Goal: Find specific page/section: Find specific page/section

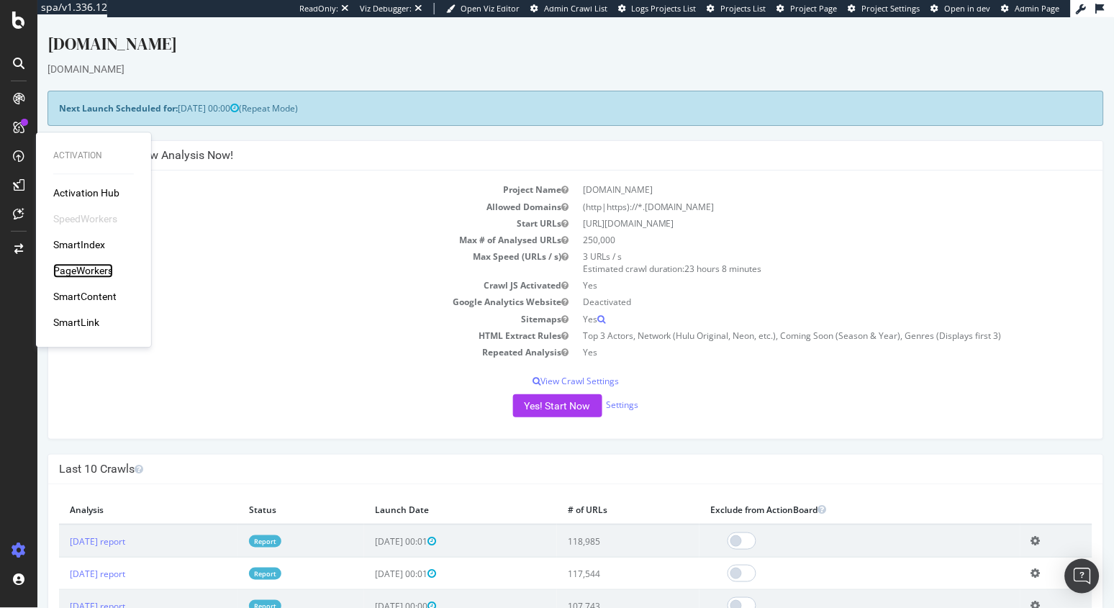
click at [89, 269] on div "PageWorkers" at bounding box center [83, 271] width 60 height 14
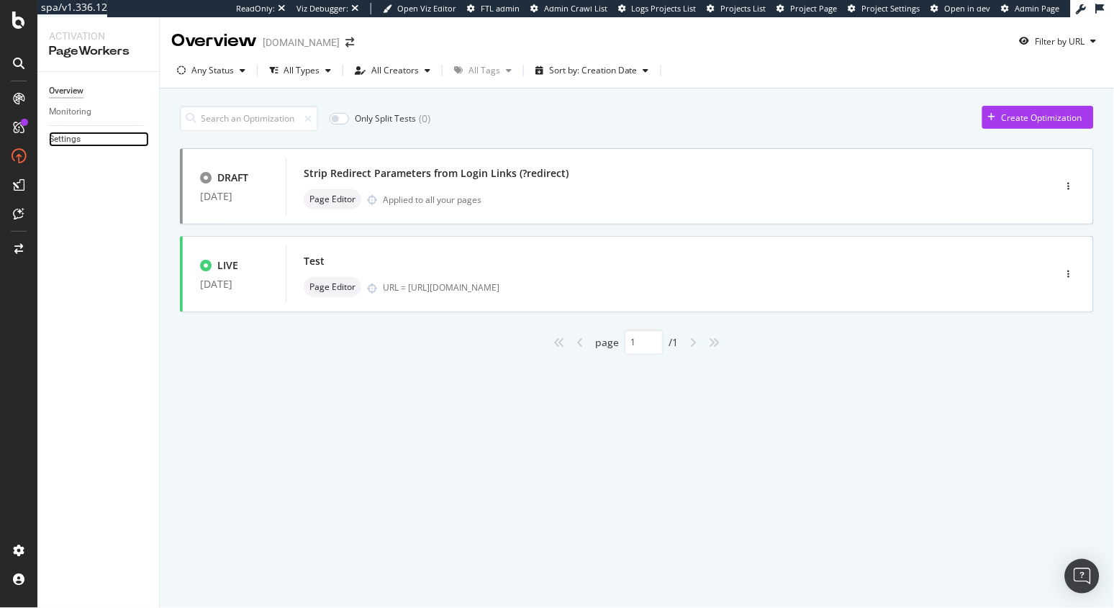
click at [88, 138] on link "Settings" at bounding box center [99, 139] width 100 height 15
